Goal: Transaction & Acquisition: Purchase product/service

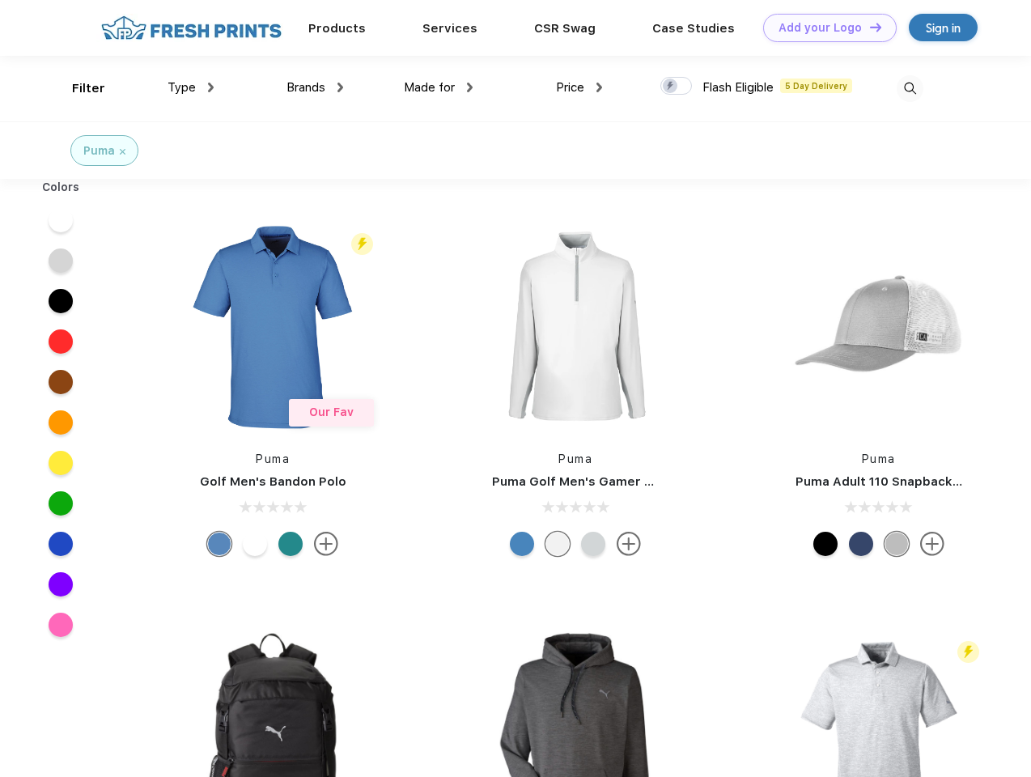
scroll to position [1, 0]
click at [824, 28] on link "Add your Logo Design Tool" at bounding box center [830, 28] width 134 height 28
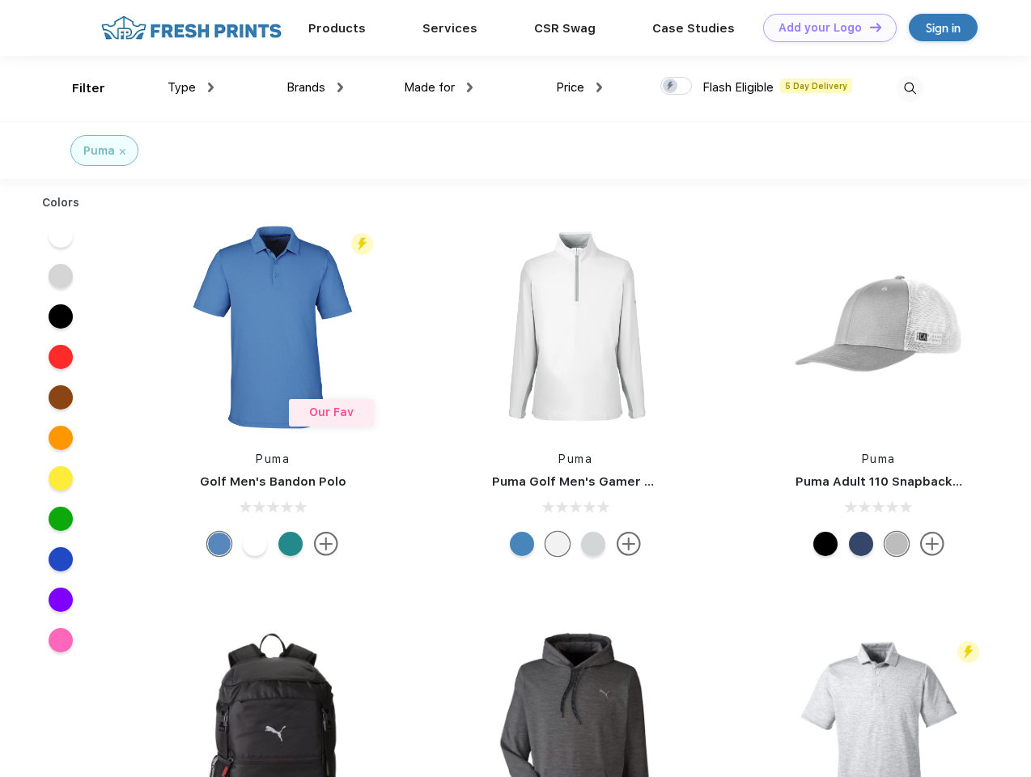
click at [0, 0] on div "Design Tool" at bounding box center [0, 0] width 0 height 0
click at [868, 27] on link "Add your Logo Design Tool" at bounding box center [830, 28] width 134 height 28
click at [78, 88] on div "Filter" at bounding box center [88, 88] width 33 height 19
click at [191, 87] on span "Type" at bounding box center [181, 87] width 28 height 15
click at [315, 87] on span "Brands" at bounding box center [305, 87] width 39 height 15
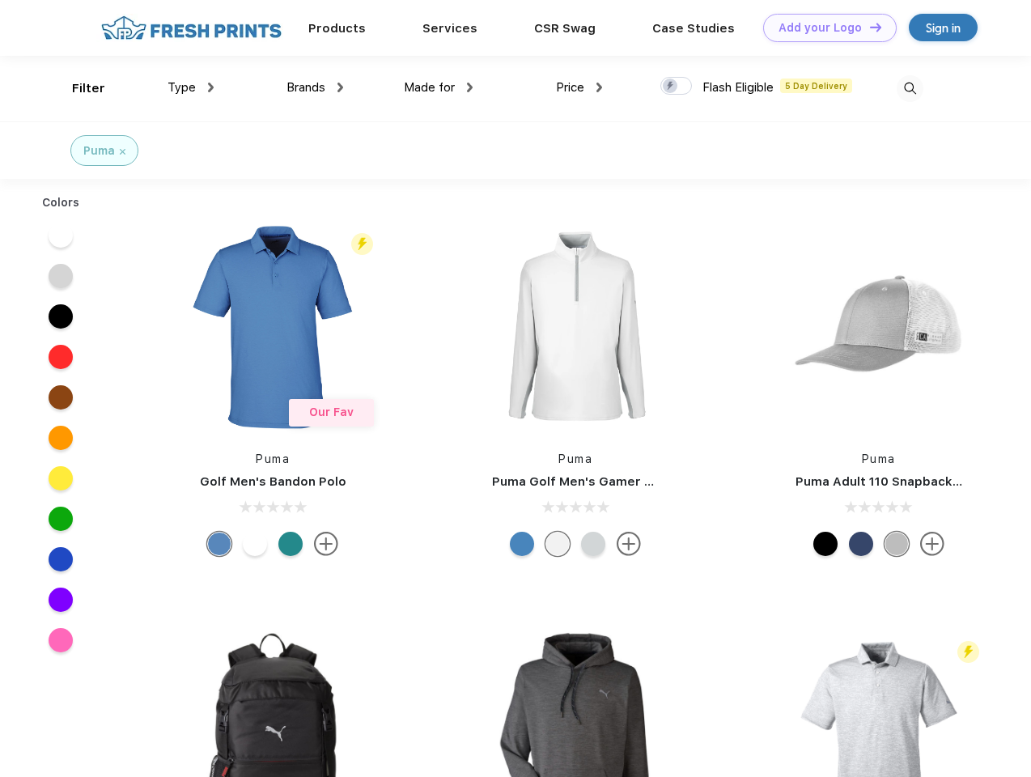
click at [439, 87] on span "Made for" at bounding box center [429, 87] width 51 height 15
click at [579, 87] on span "Price" at bounding box center [570, 87] width 28 height 15
click at [676, 87] on div at bounding box center [676, 86] width 32 height 18
click at [671, 87] on input "checkbox" at bounding box center [665, 81] width 11 height 11
click at [910, 88] on img at bounding box center [910, 88] width 27 height 27
